Goal: Ask a question

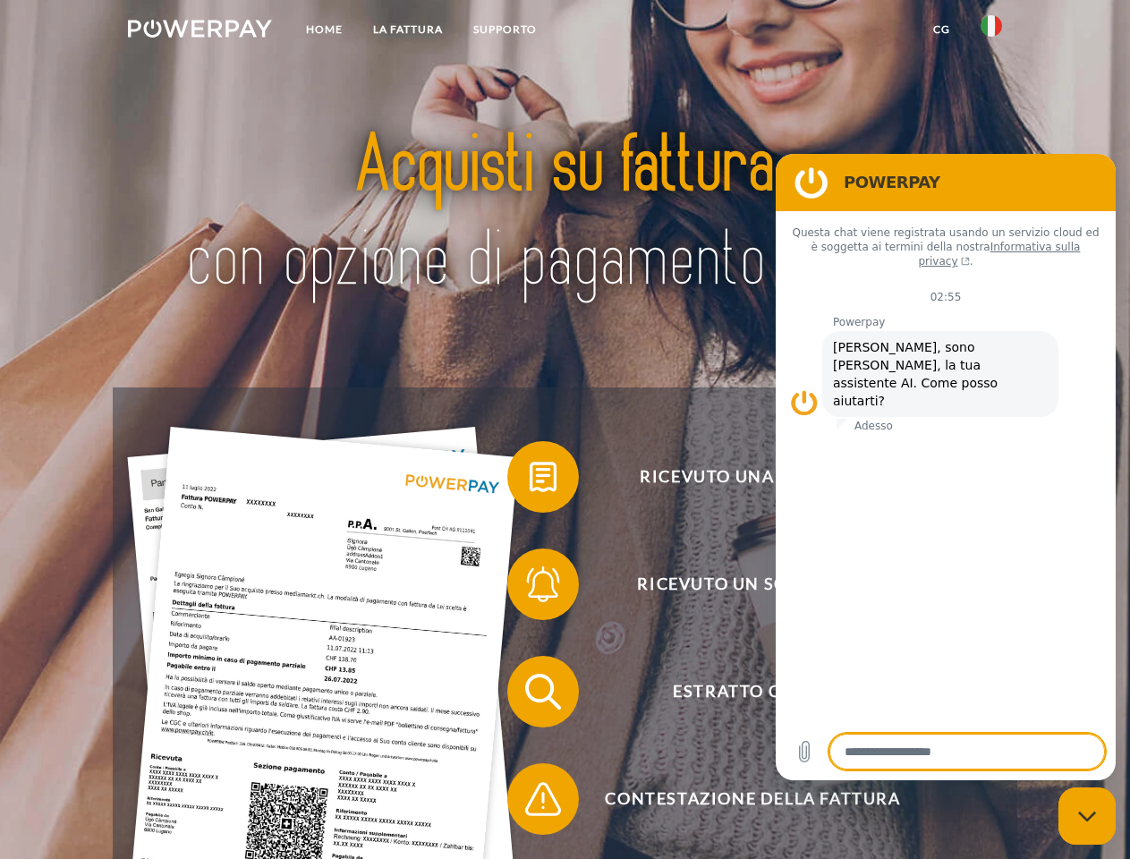
click at [200, 31] on img at bounding box center [200, 29] width 144 height 18
click at [991, 31] on img at bounding box center [991, 25] width 21 height 21
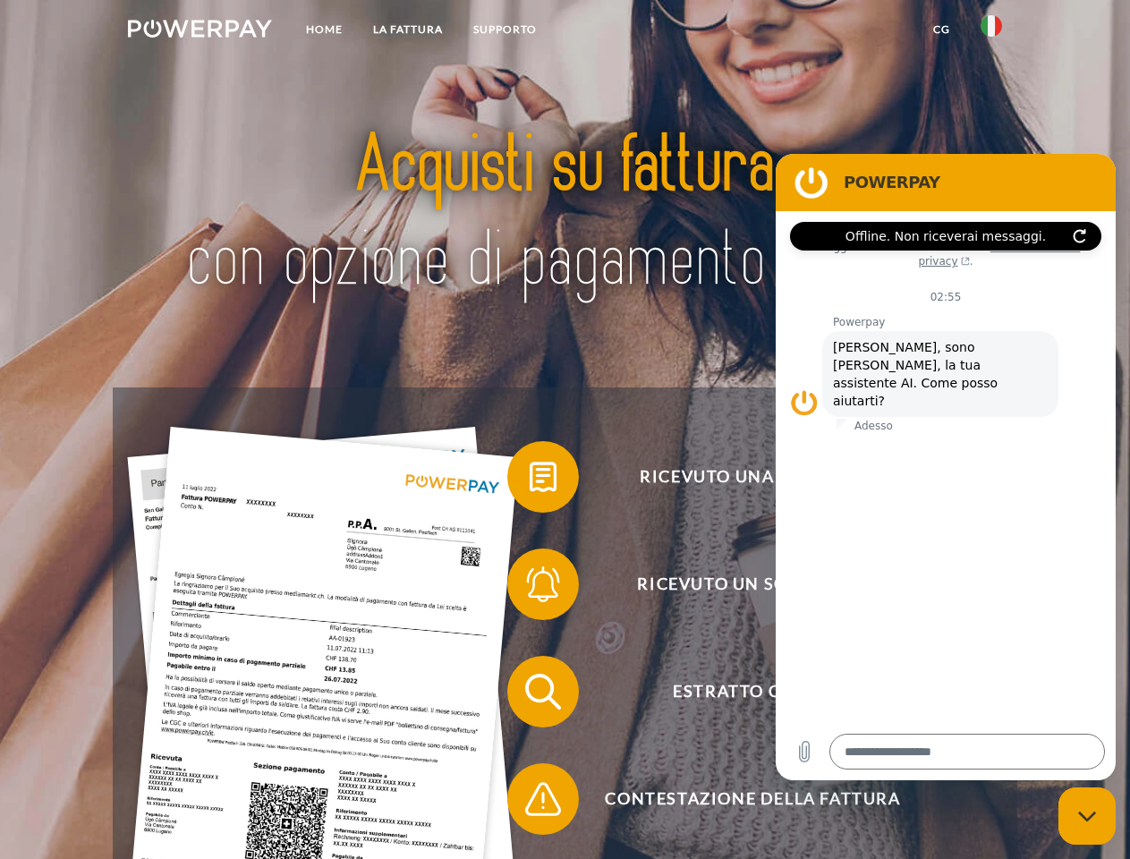
click at [941, 30] on link "CG" at bounding box center [941, 29] width 47 height 32
click at [530, 480] on span at bounding box center [516, 476] width 89 height 89
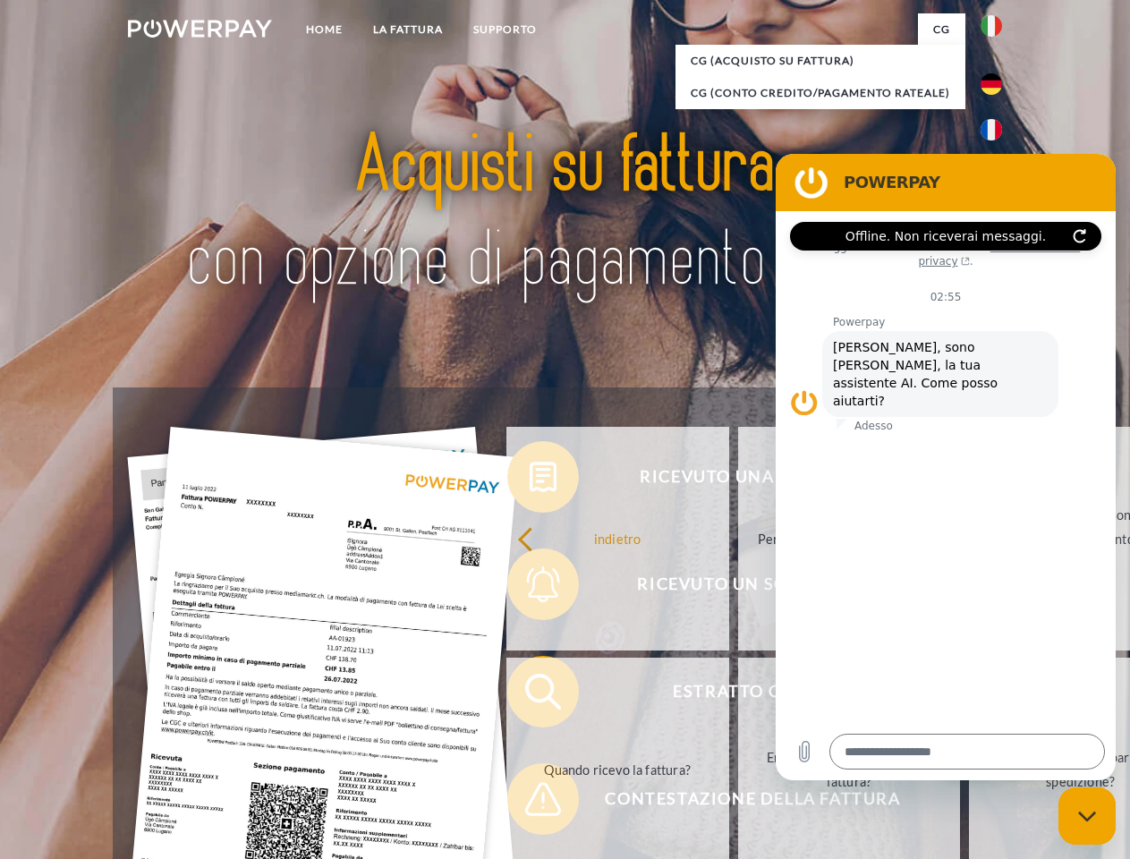
click at [530, 588] on link "indietro" at bounding box center [617, 539] width 223 height 224
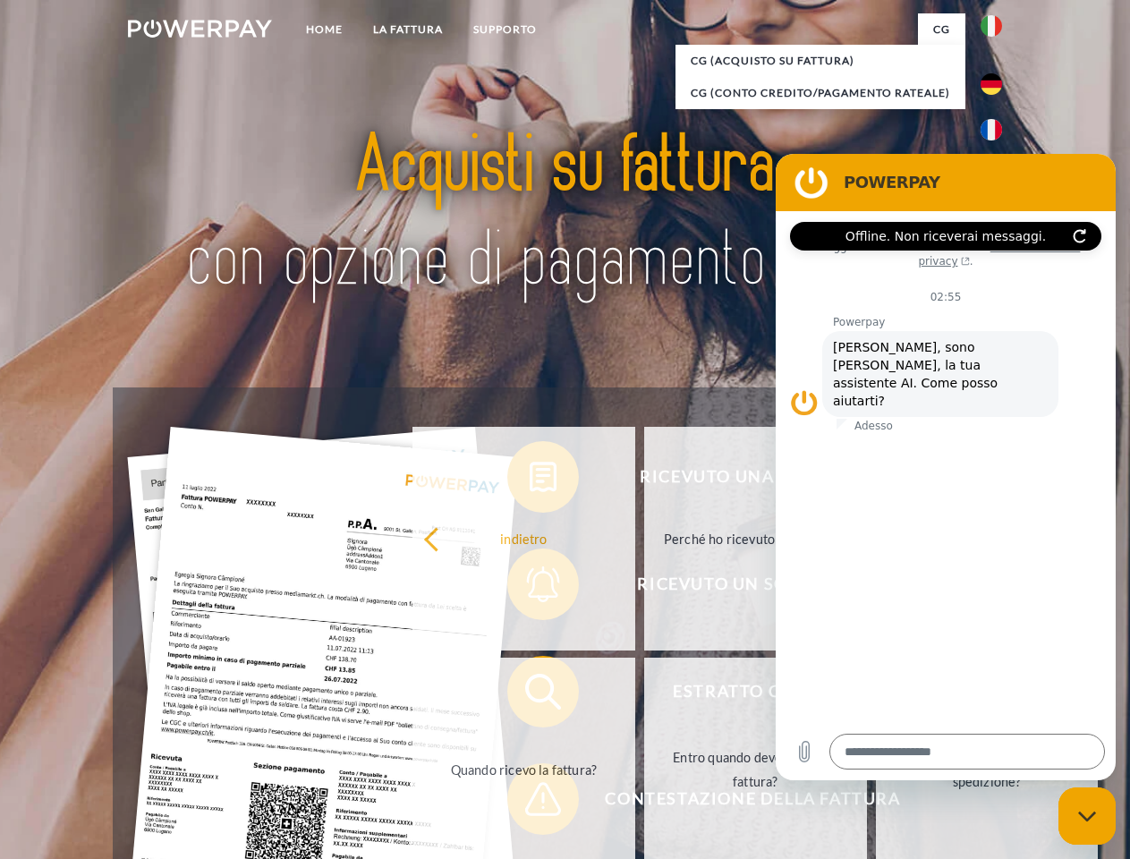
click at [530, 695] on link "Quando ricevo la fattura?" at bounding box center [523, 770] width 223 height 224
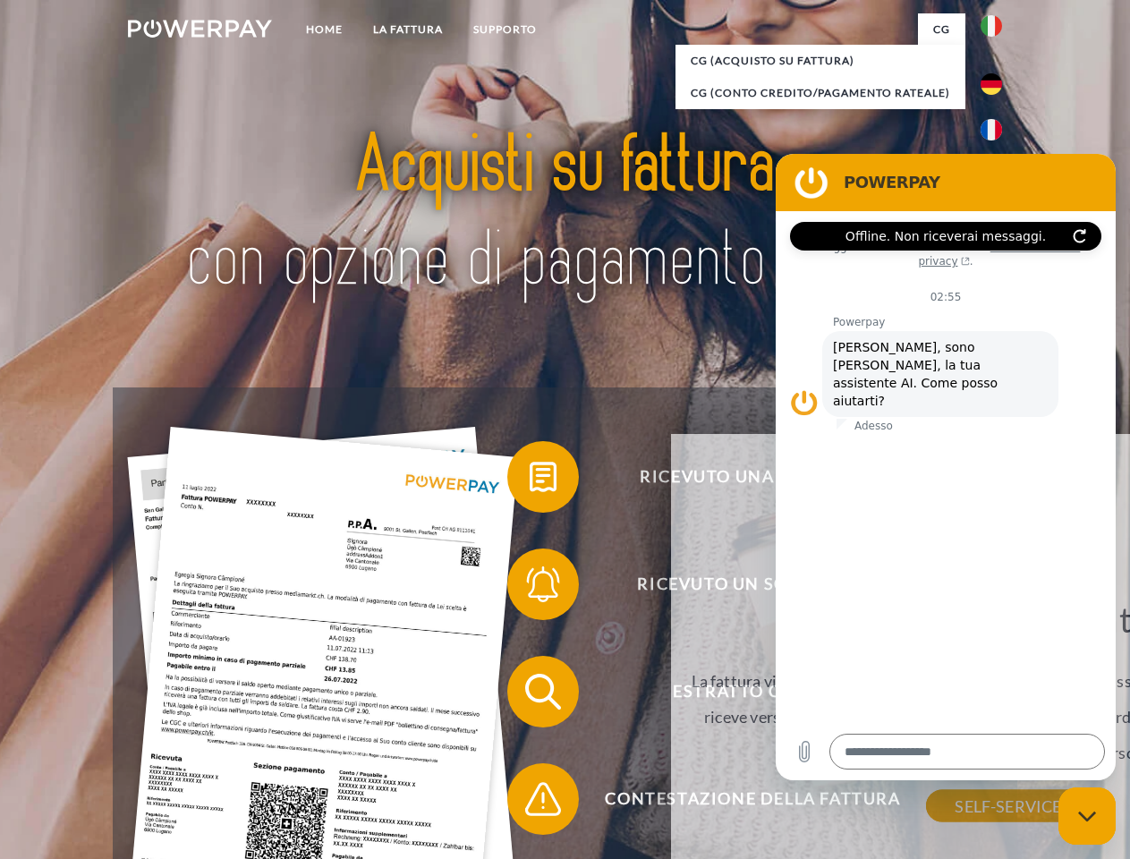
click at [682, 803] on div "Quando ricevo la fattura? La fattura viene inviata per posta sempre un mese dop…" at bounding box center [1008, 702] width 653 height 208
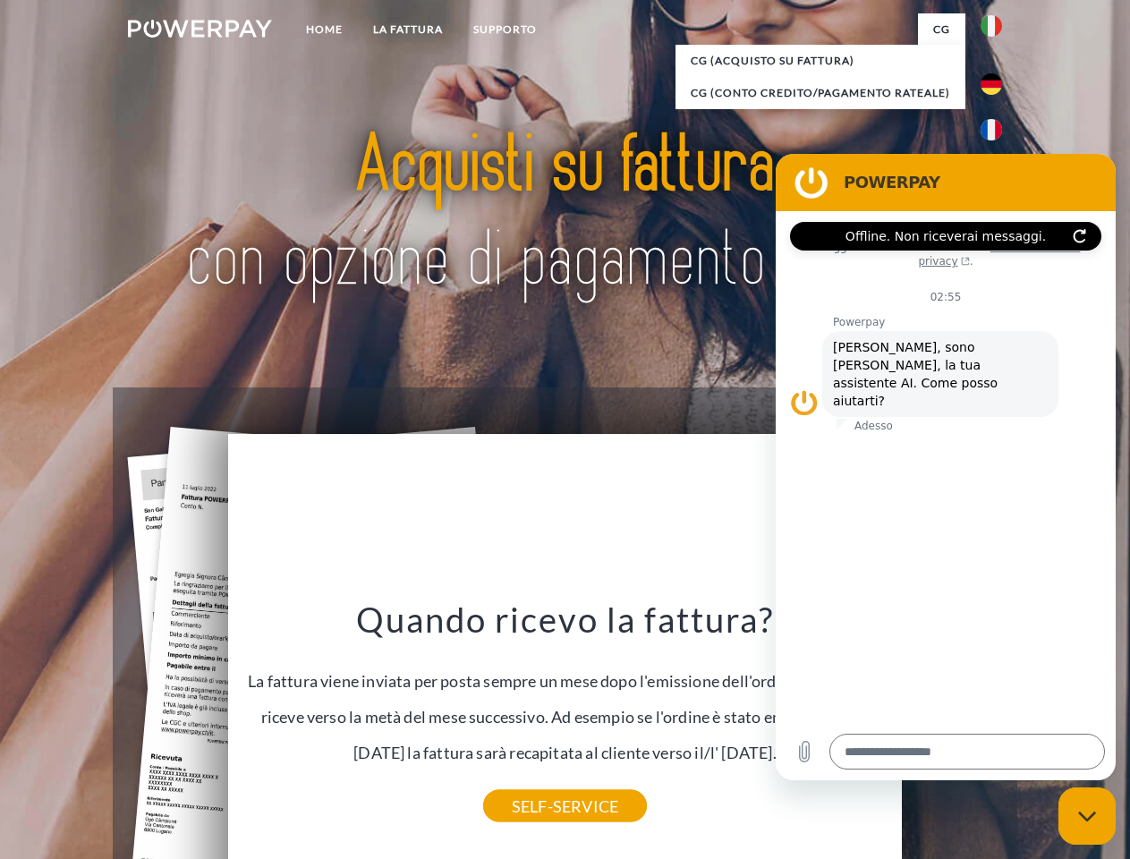
click at [1087, 816] on icon "Chiudi la finestra di messaggistica" at bounding box center [1087, 817] width 19 height 12
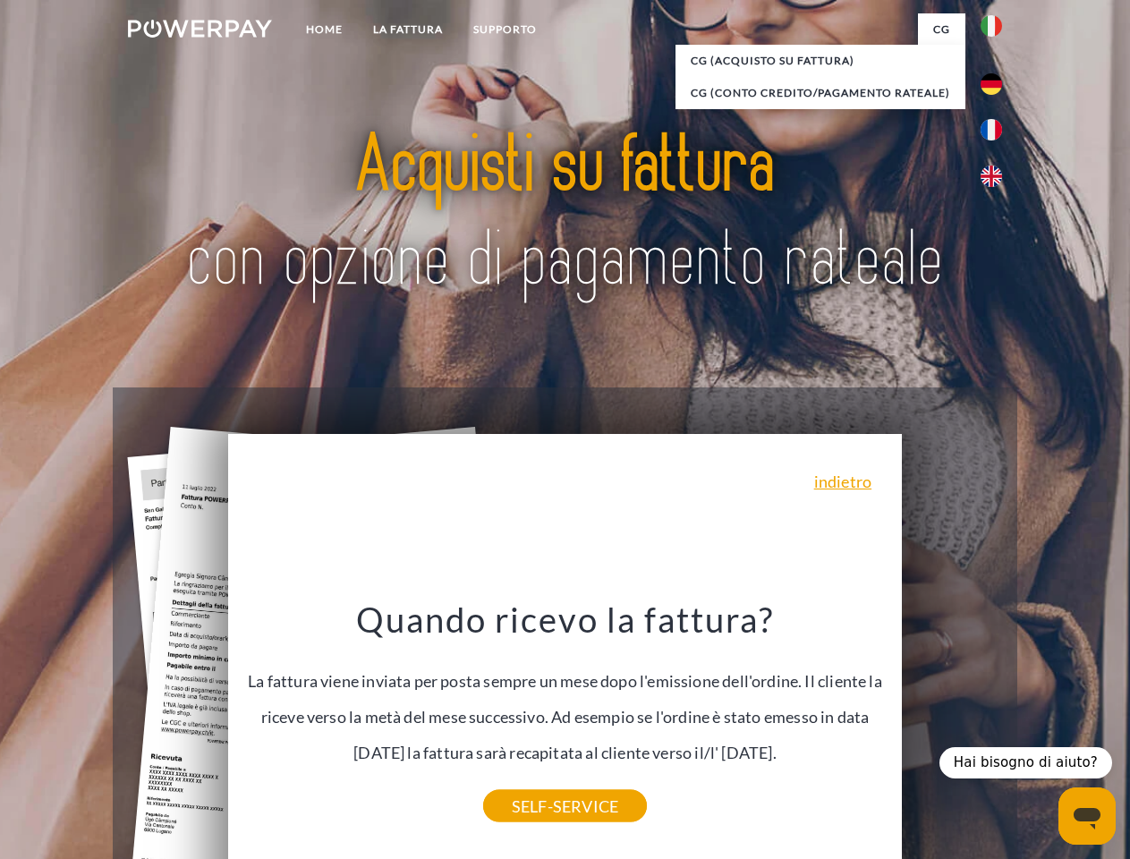
type textarea "*"
